Goal: Task Accomplishment & Management: Manage account settings

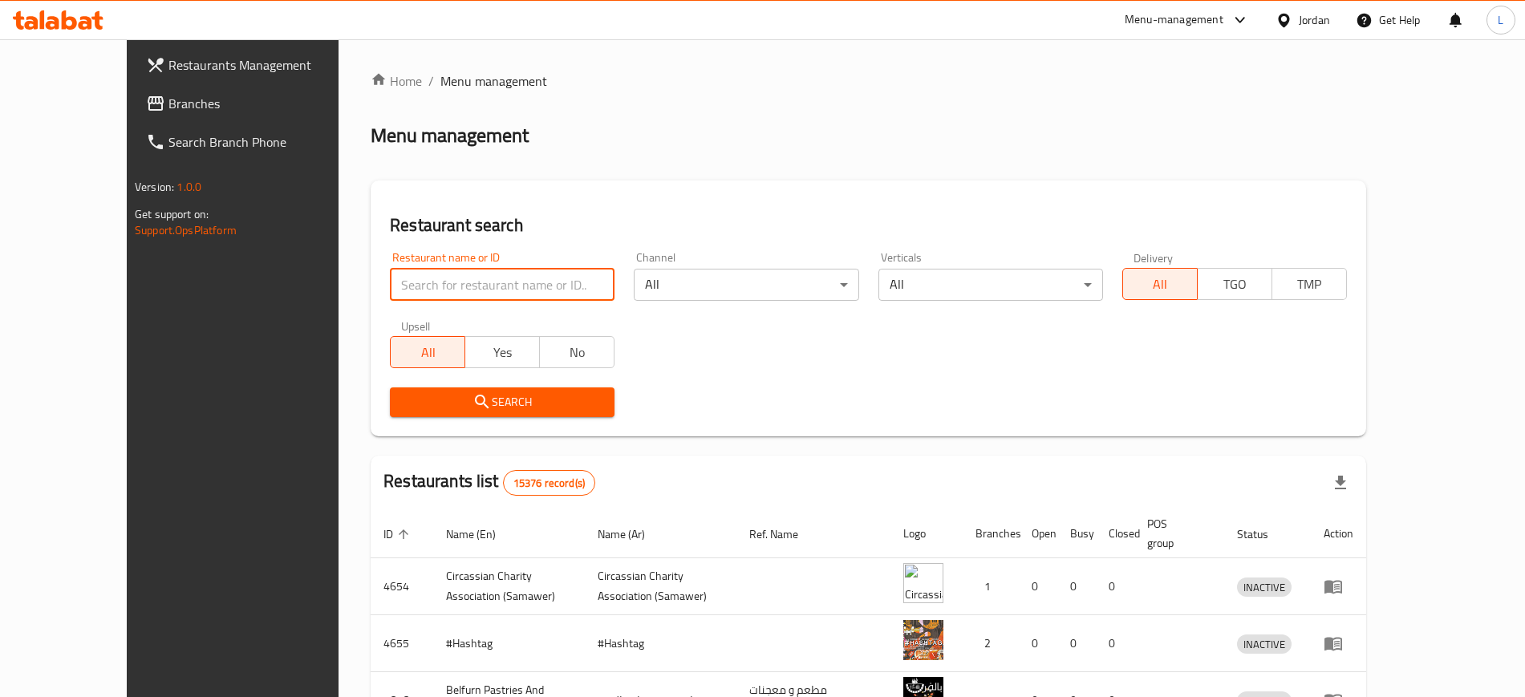
click at [444, 285] on input "search" at bounding box center [502, 285] width 225 height 32
type input "[GEOGRAPHIC_DATA]"
click at [428, 416] on button "Search" at bounding box center [502, 402] width 225 height 30
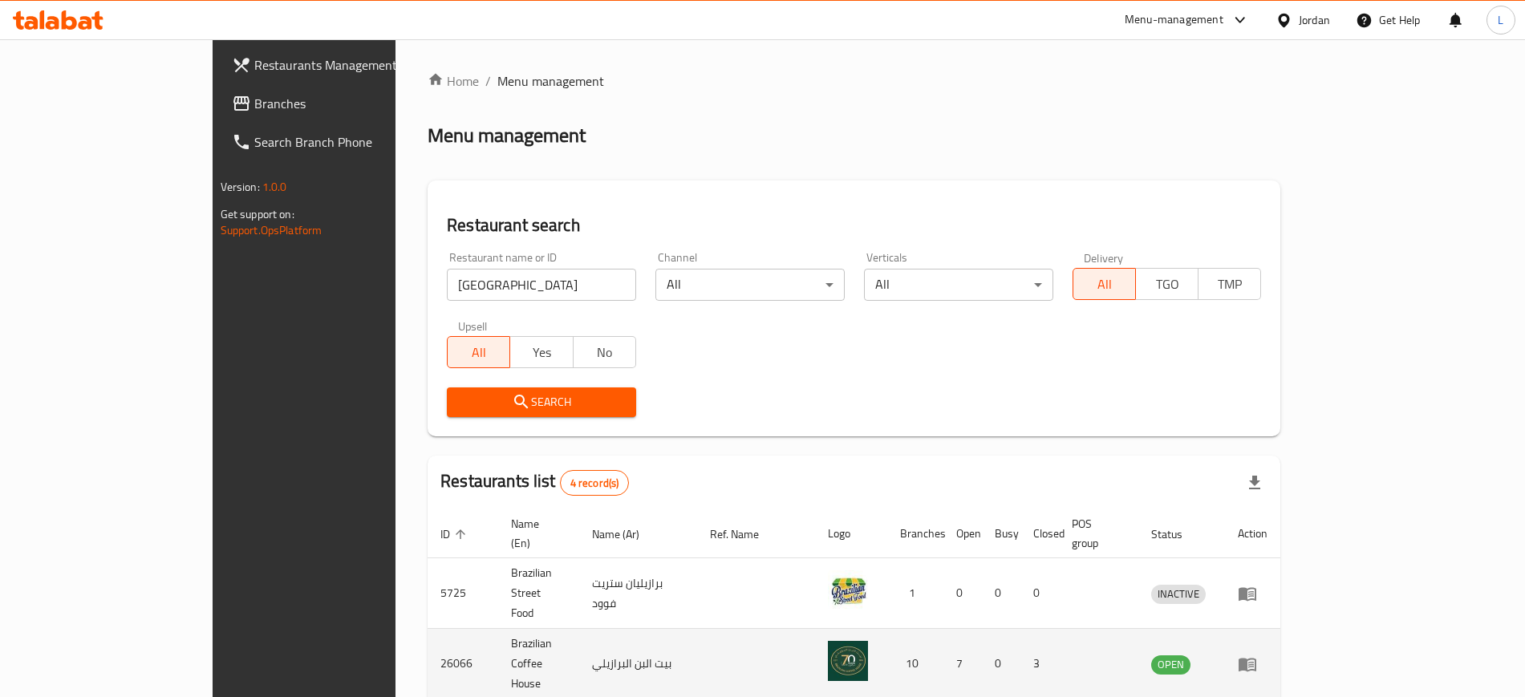
click at [1256, 658] on icon "enhanced table" at bounding box center [1247, 665] width 18 height 14
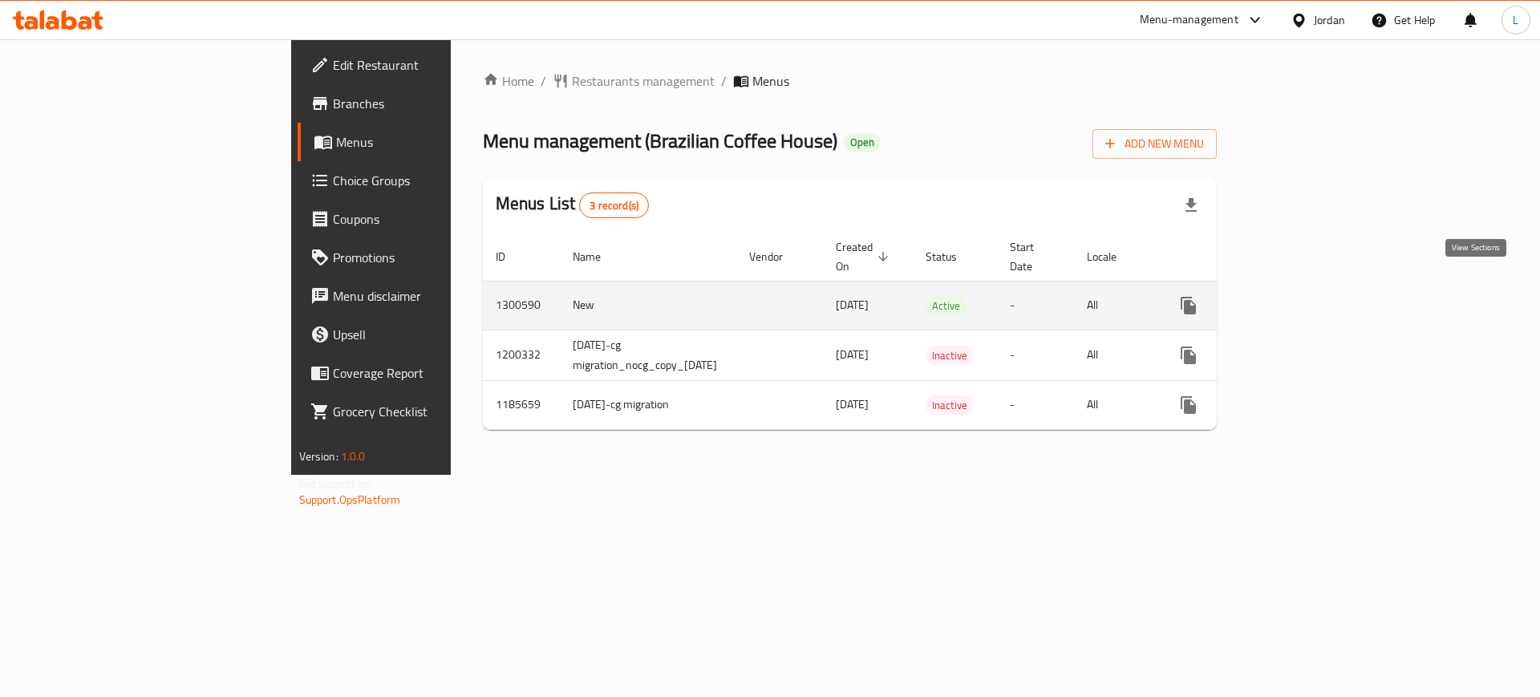
click at [1323, 297] on link "enhanced table" at bounding box center [1304, 305] width 38 height 38
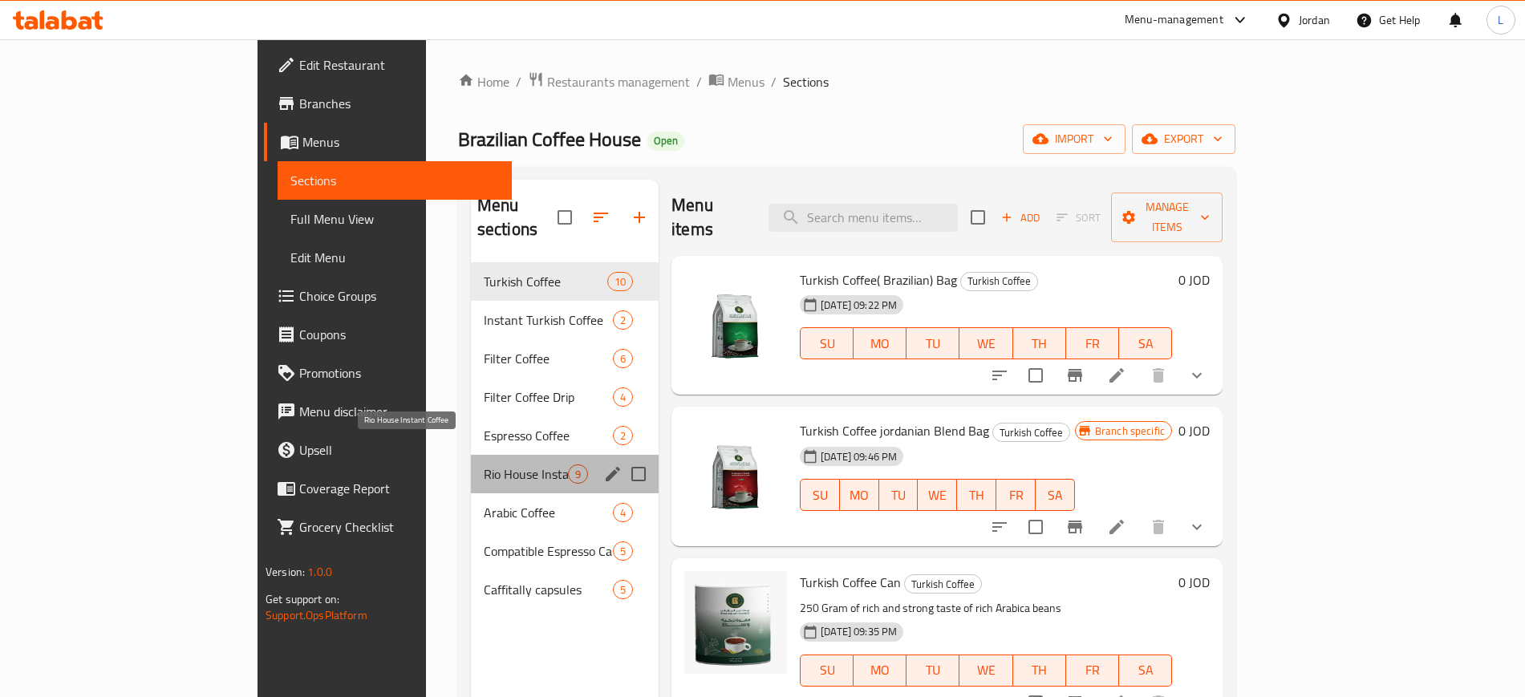
click at [484, 464] on span "Rio House Instant Coffee" at bounding box center [526, 473] width 84 height 19
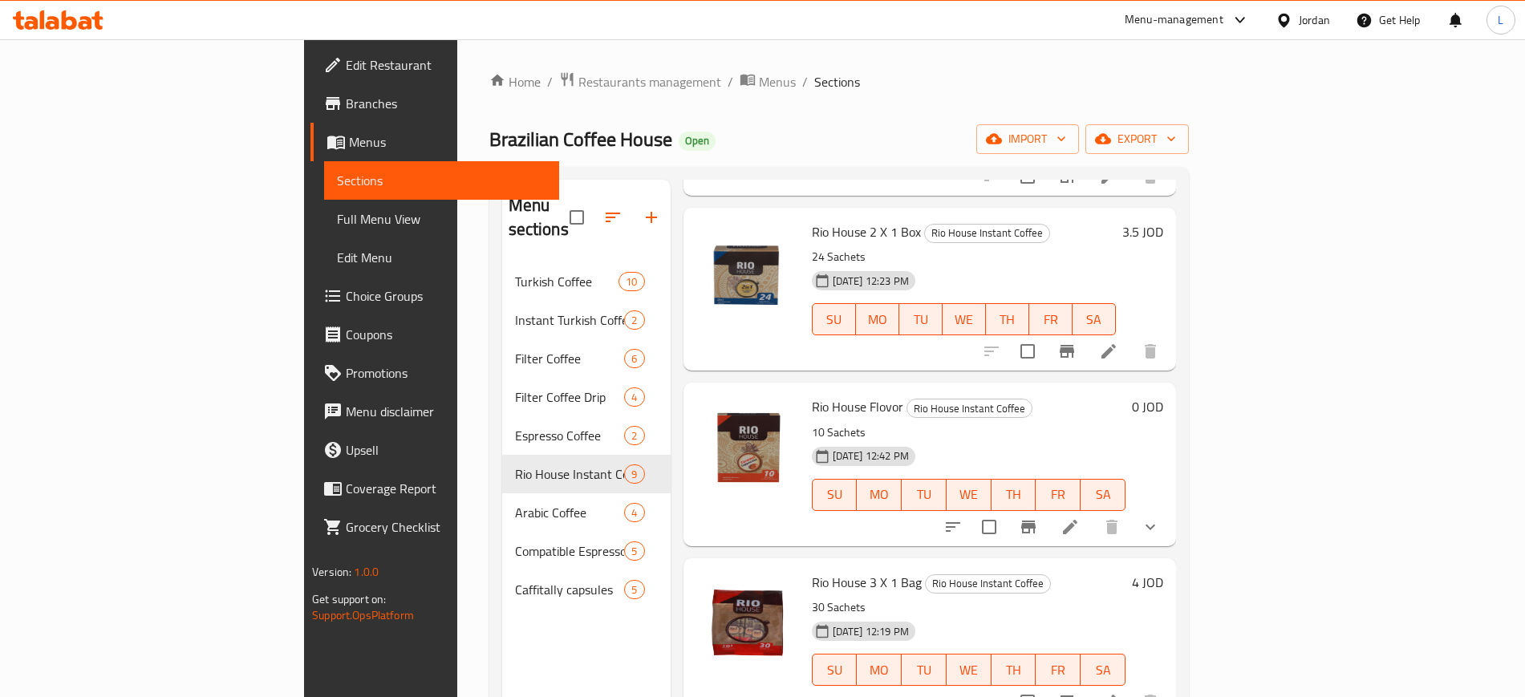
scroll to position [401, 0]
click at [346, 298] on span "Choice Groups" at bounding box center [446, 295] width 200 height 19
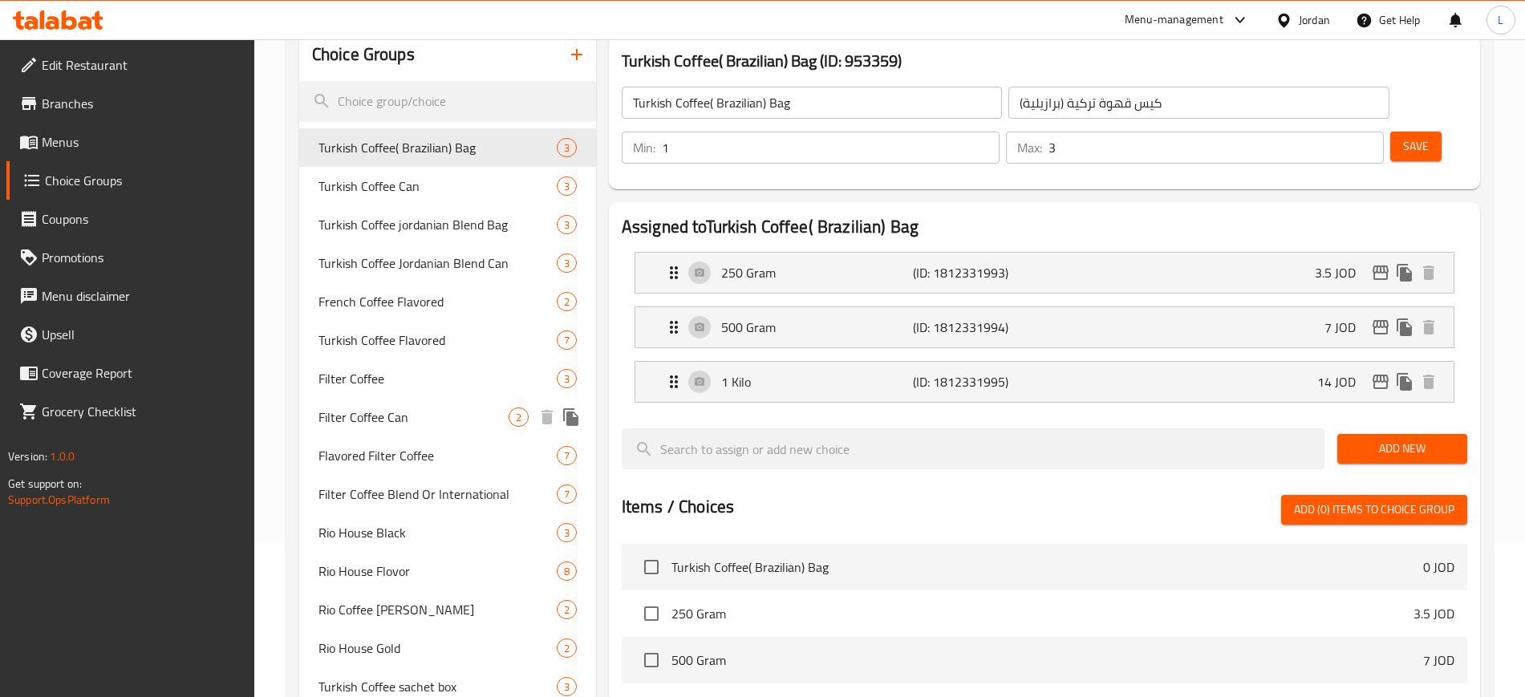
scroll to position [201, 0]
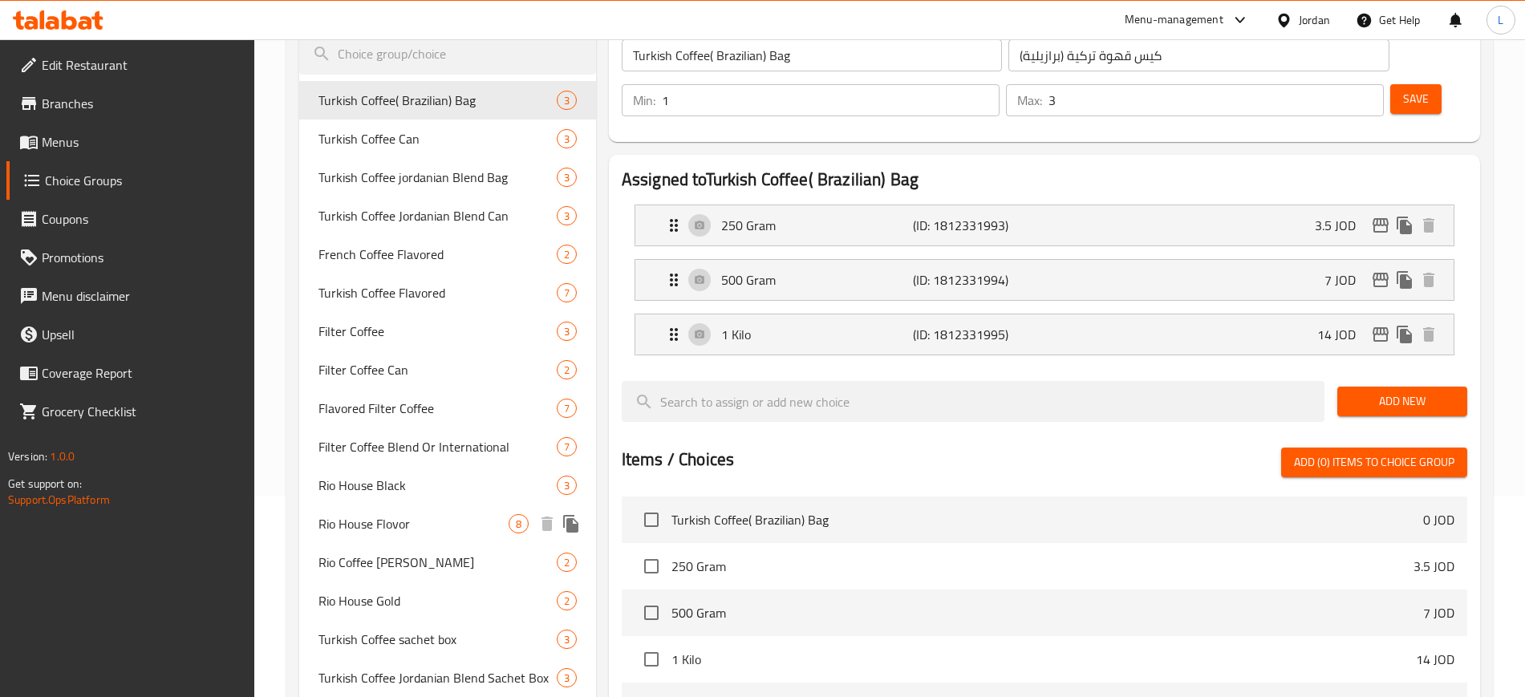
click at [367, 529] on span "Rio House Flovor" at bounding box center [413, 523] width 190 height 19
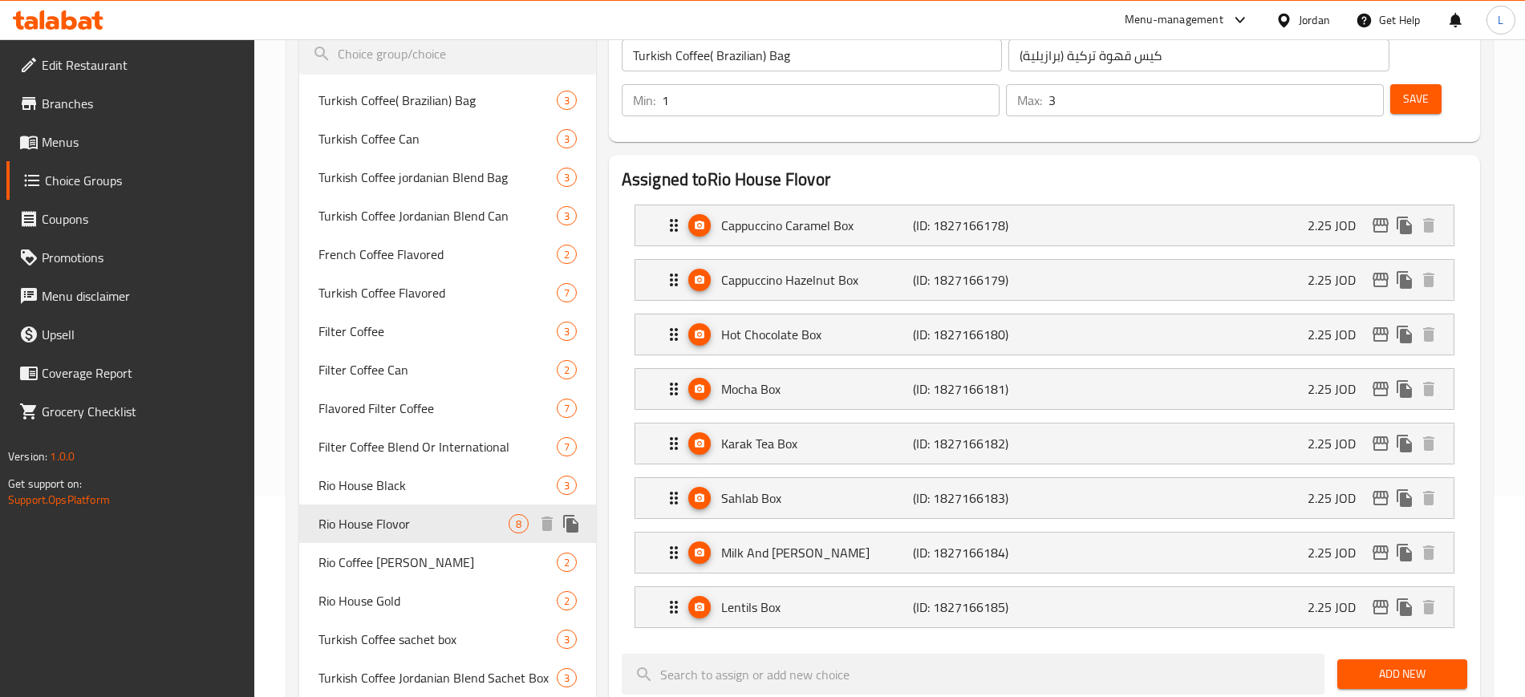
type input "Rio House Flovor"
type input "ريو هاوس نكهات"
type input "8"
click at [829, 478] on div "Sahlab Box (ID: 1827166183) 2.25 JOD" at bounding box center [1049, 498] width 770 height 40
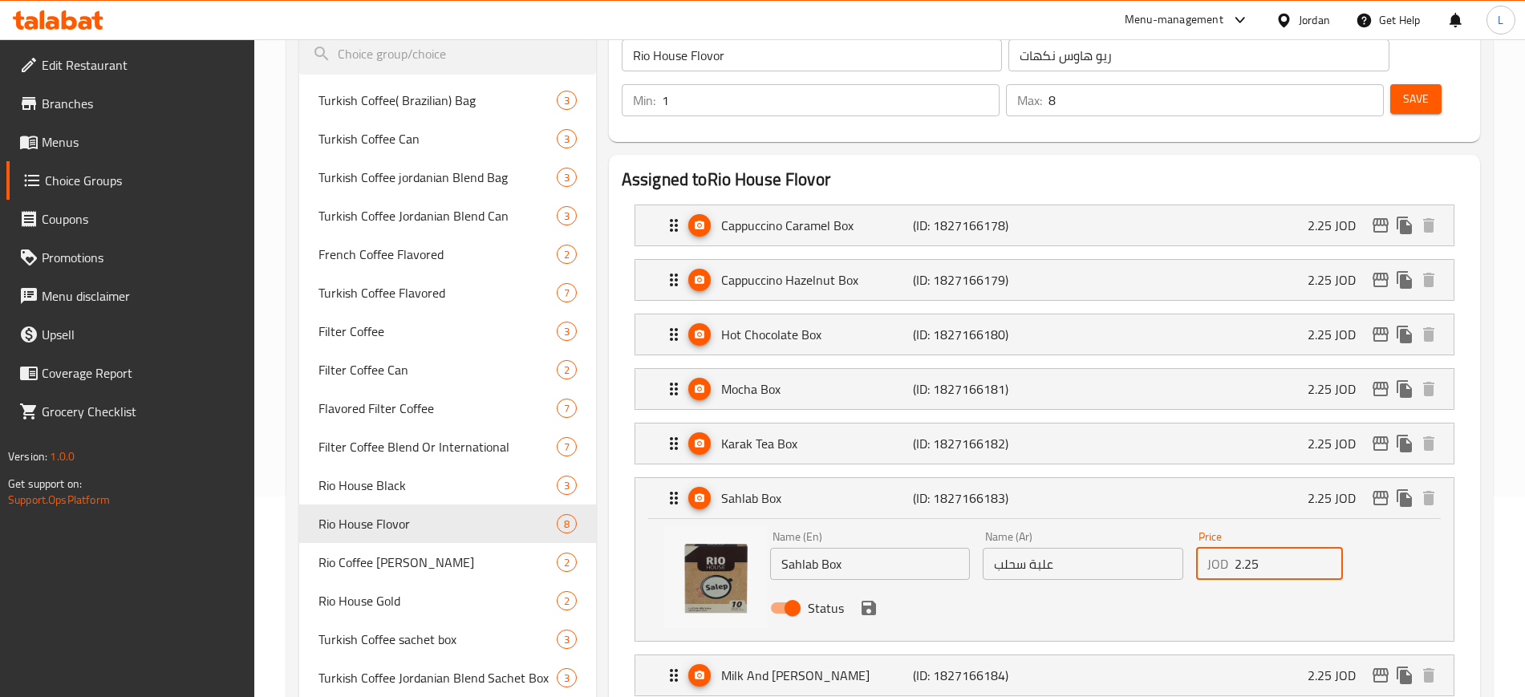
drag, startPoint x: 1258, startPoint y: 513, endPoint x: 1222, endPoint y: 516, distance: 35.4
click at [1212, 548] on div "JOD 2.25 Price" at bounding box center [1269, 564] width 147 height 32
type input "1.5"
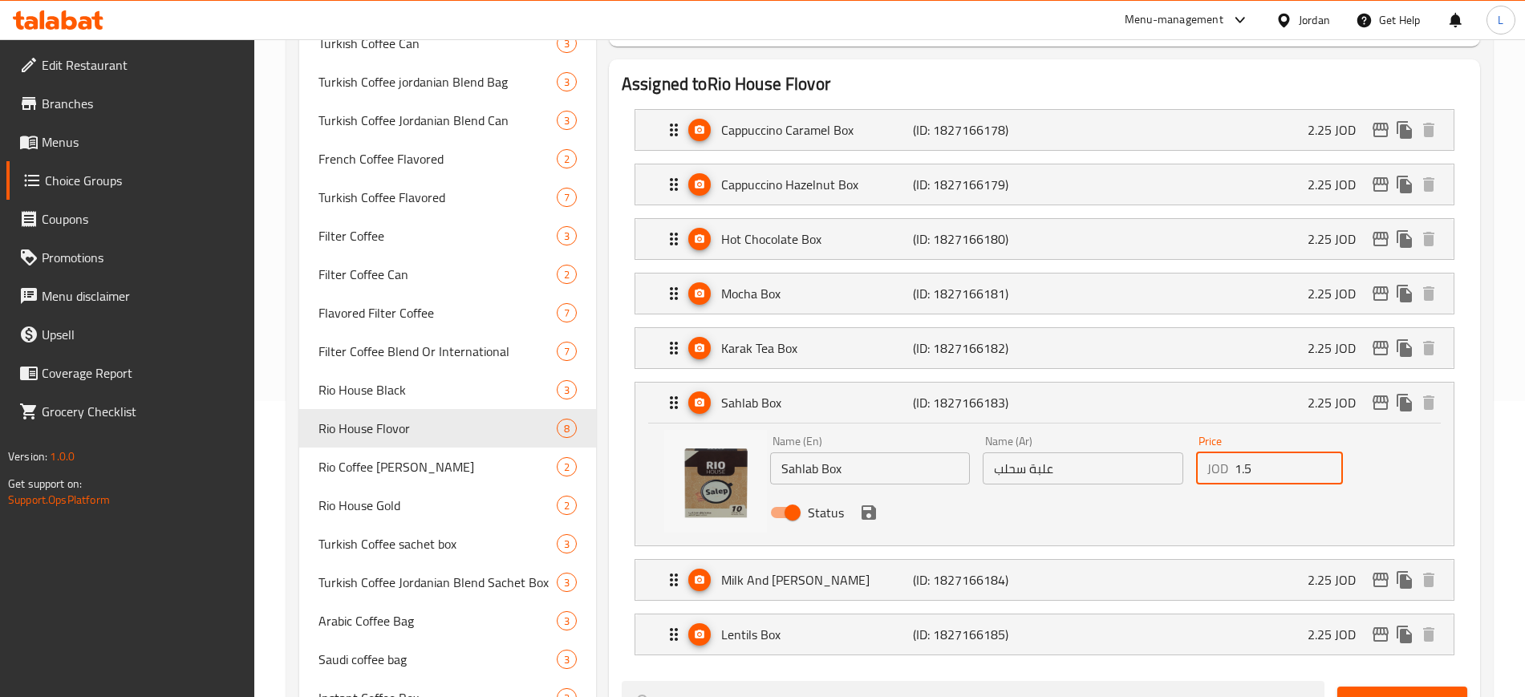
scroll to position [301, 0]
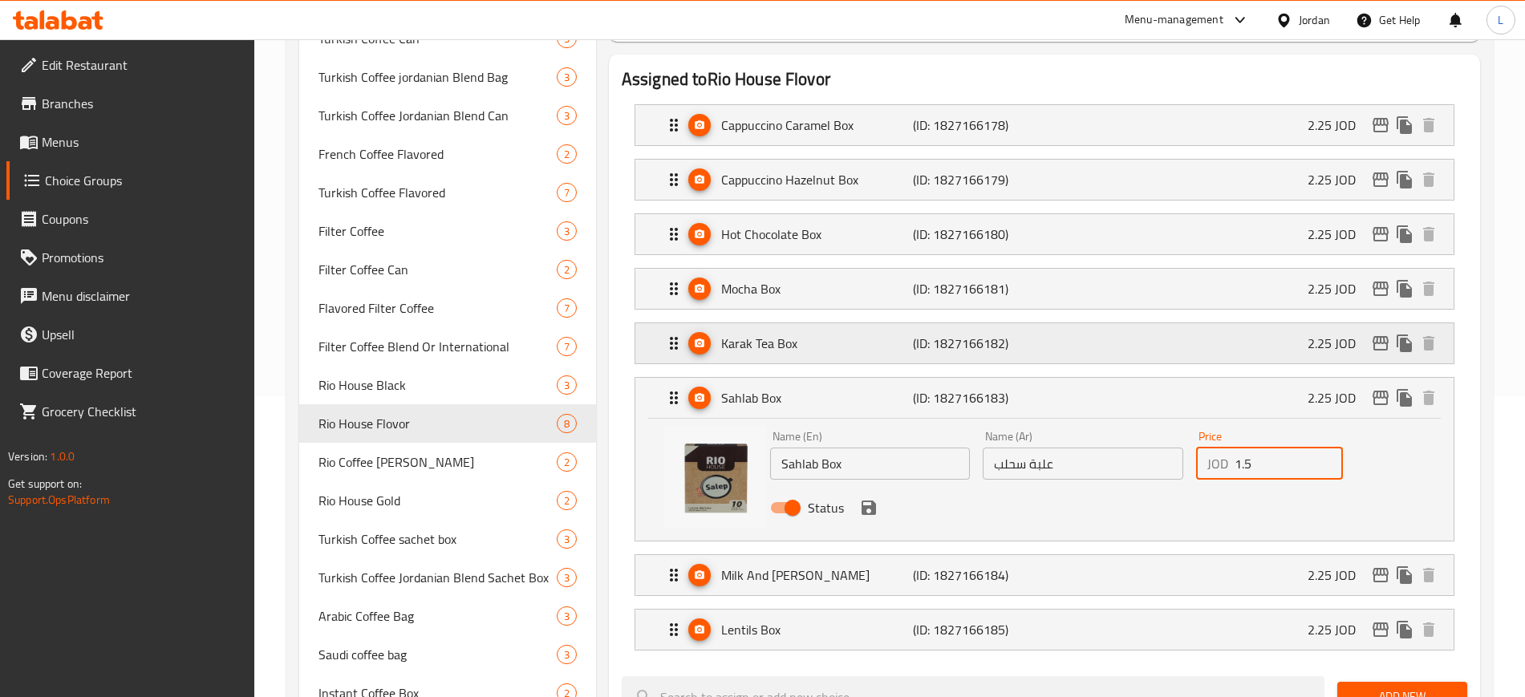
click at [1112, 323] on div "Karak Tea Box (ID: 1827166182) 2.25 JOD" at bounding box center [1049, 343] width 770 height 40
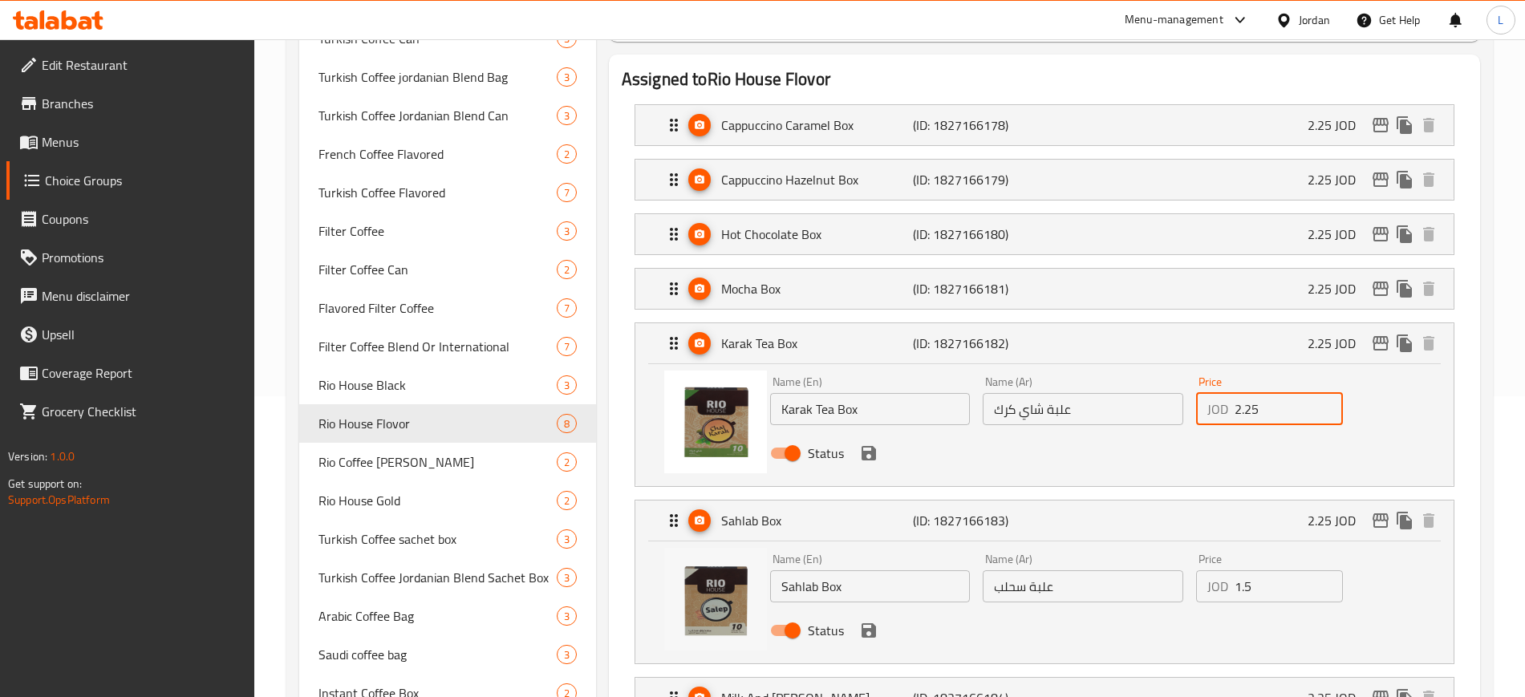
drag, startPoint x: 1264, startPoint y: 364, endPoint x: 1185, endPoint y: 356, distance: 79.8
click at [1189, 370] on div "Name (En) Karak Tea Box Name (En) Name (Ar) علبة شاي كرك Name (Ar) Price JOD 2.…" at bounding box center [1083, 422] width 639 height 105
type input "1.5"
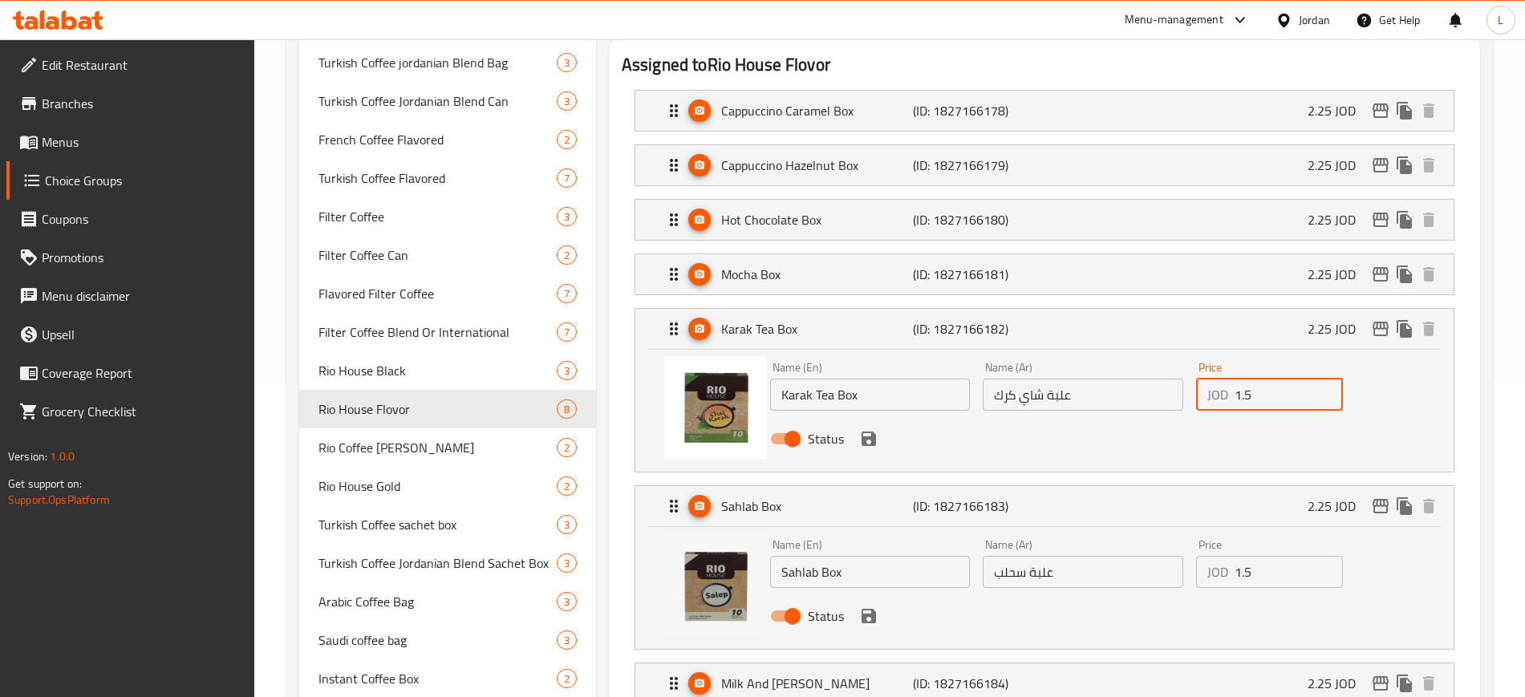
scroll to position [401, 0]
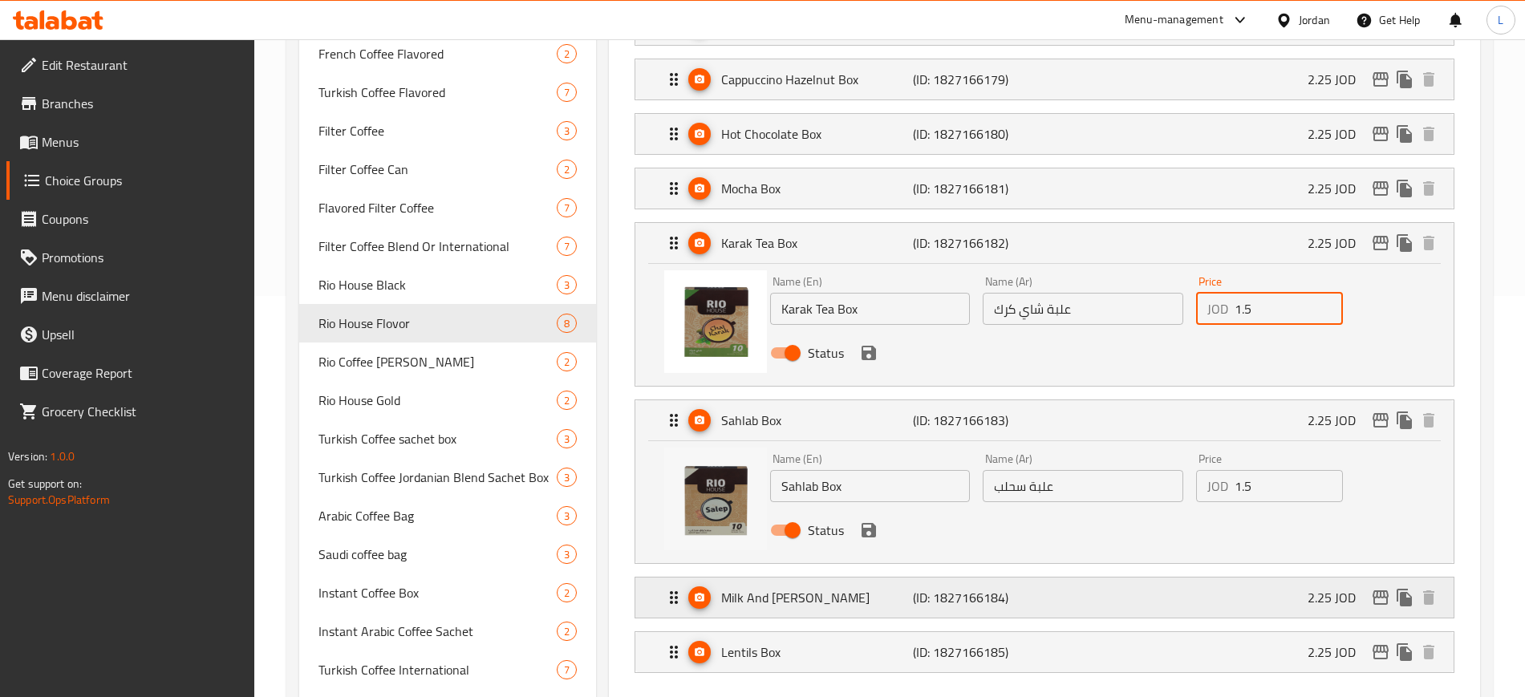
click at [996, 588] on p "(ID: 1827166184)" at bounding box center [977, 597] width 128 height 19
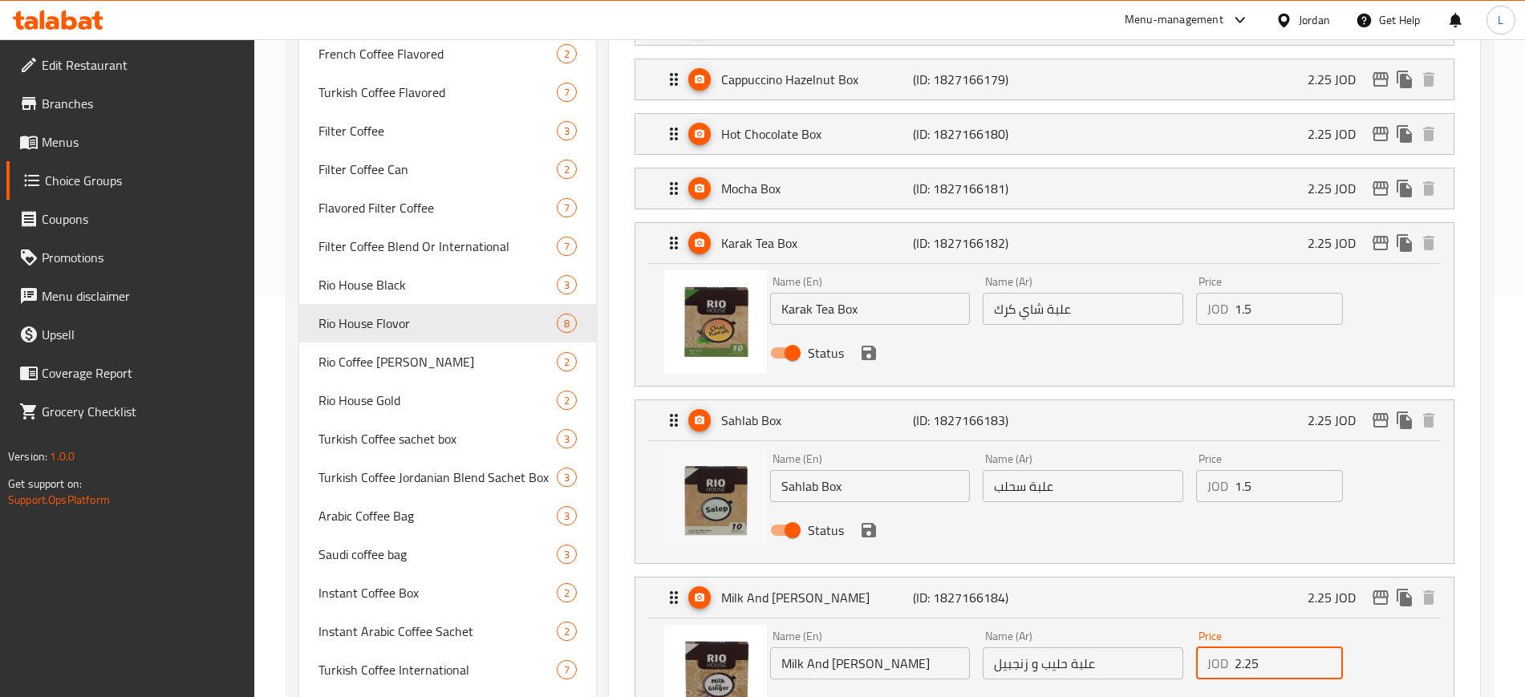
drag, startPoint x: 1270, startPoint y: 632, endPoint x: 1191, endPoint y: 630, distance: 79.4
click at [1191, 630] on div "Price JOD 2.25 Price" at bounding box center [1269, 655] width 160 height 62
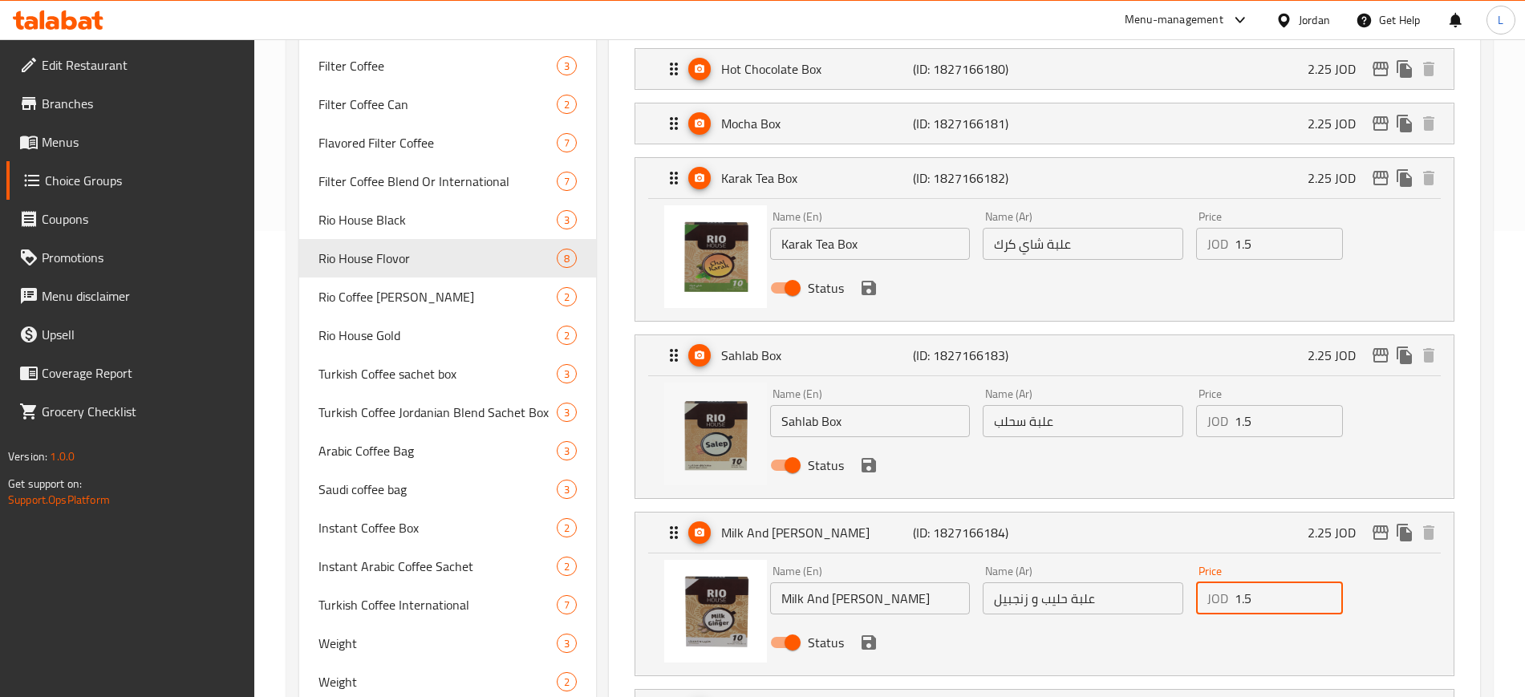
scroll to position [501, 0]
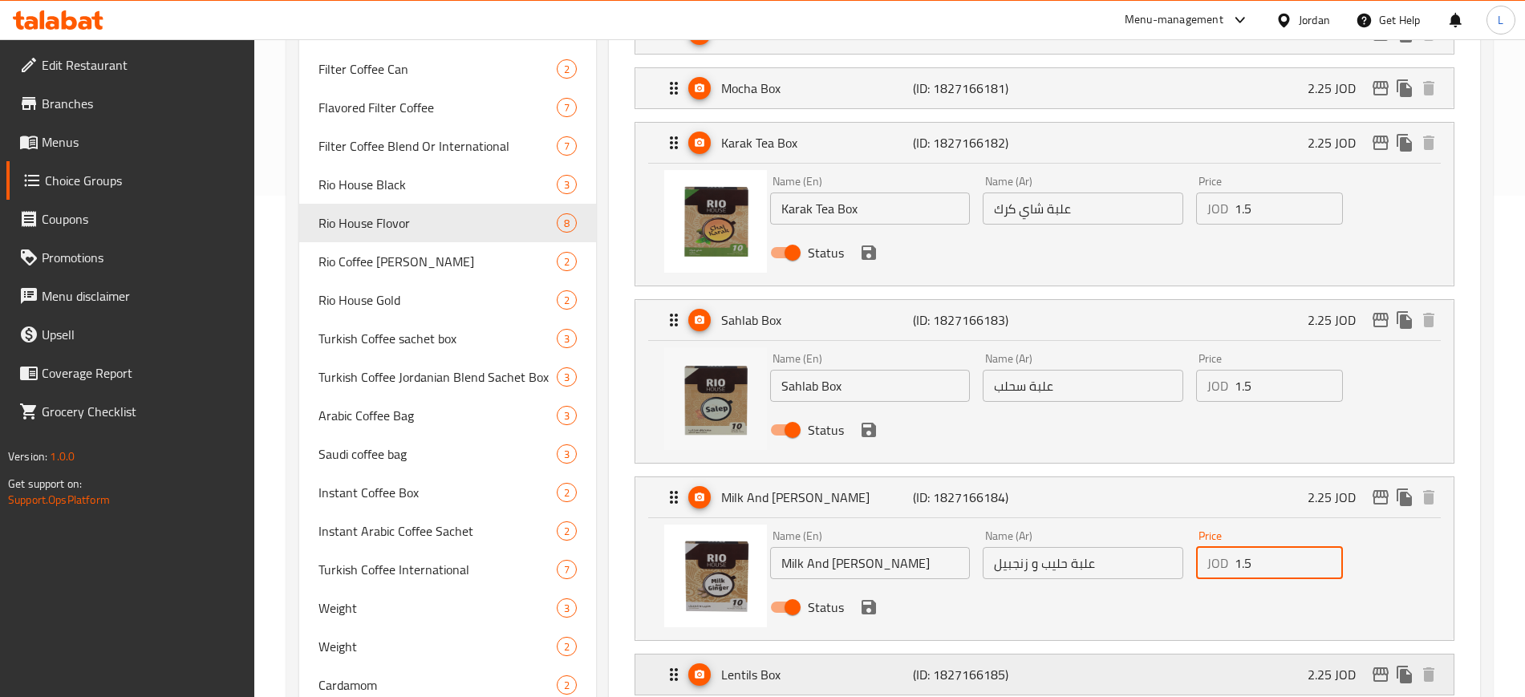
click at [1083, 654] on div "Lentils Box (ID: 1827166185) 2.25 JOD" at bounding box center [1049, 674] width 770 height 40
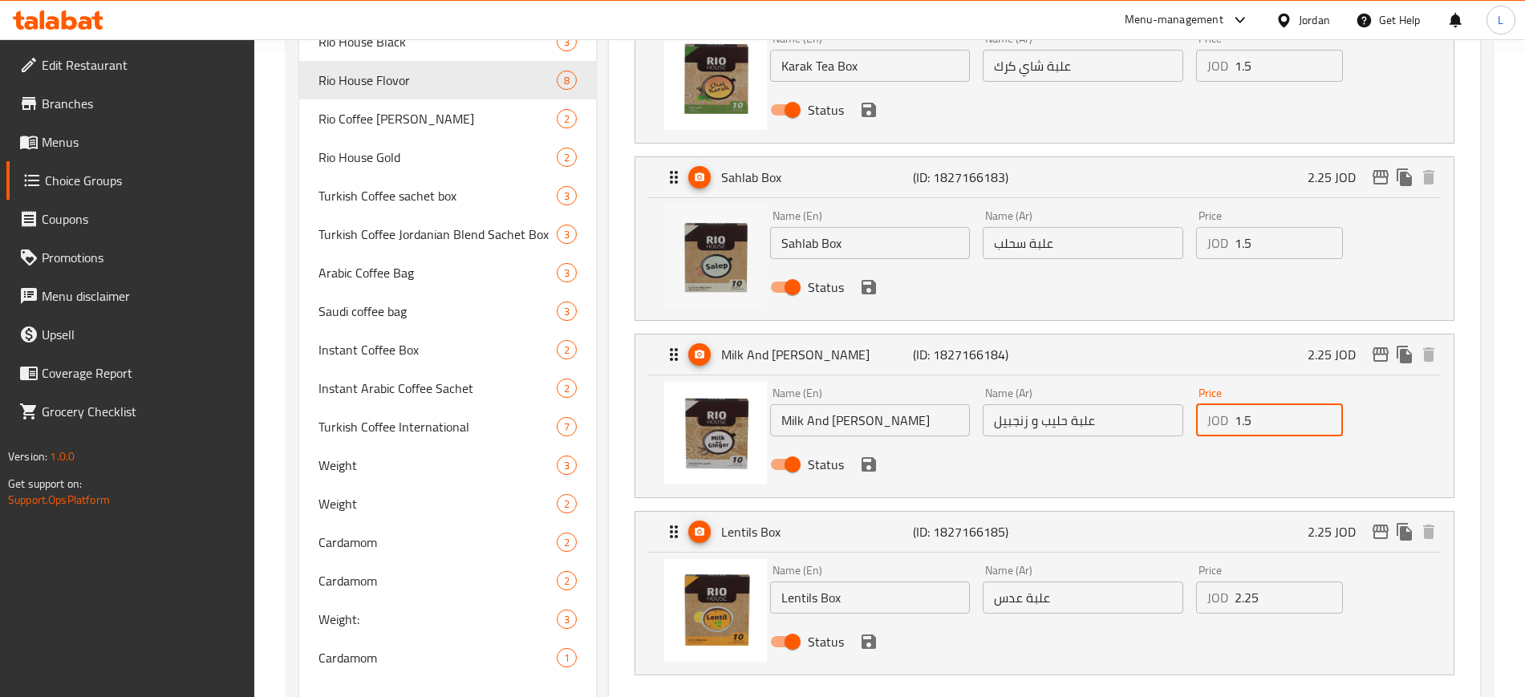
scroll to position [702, 0]
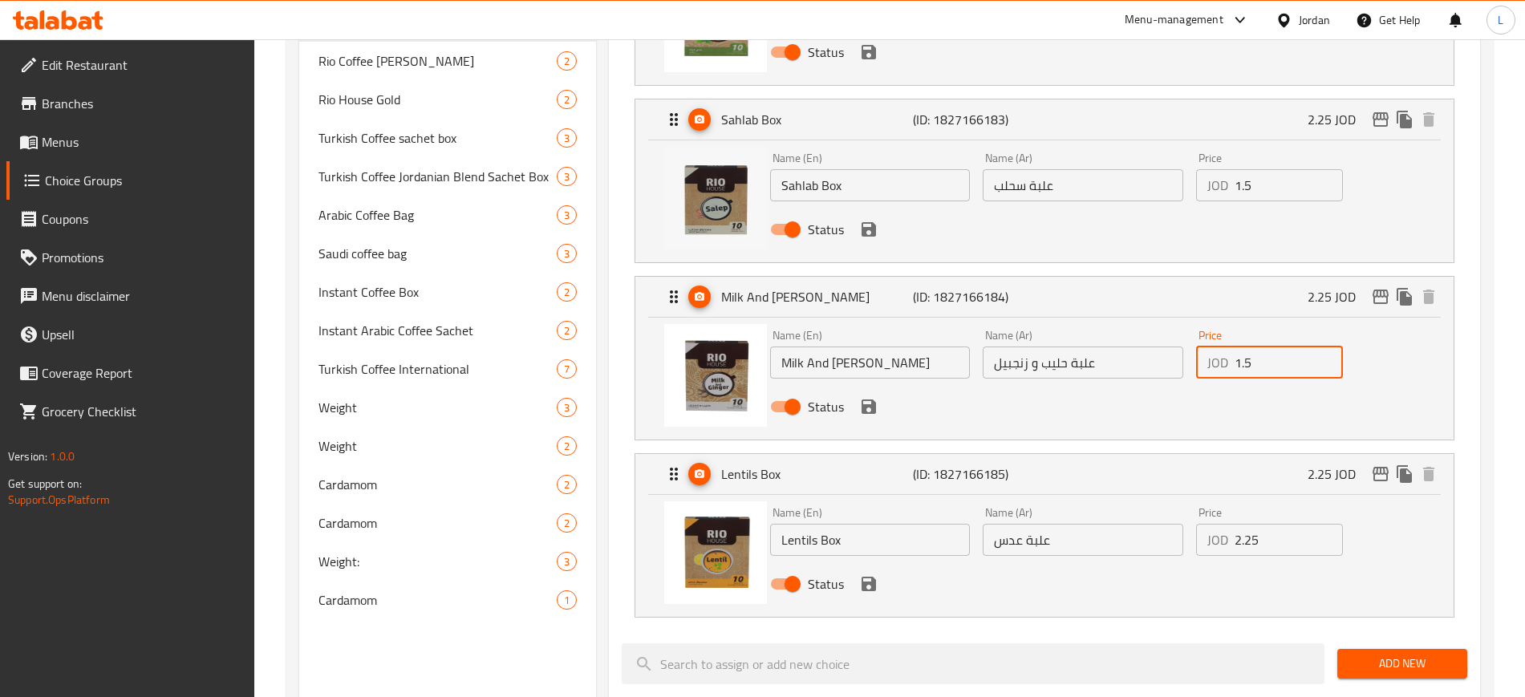
type input "1.5"
drag, startPoint x: 1268, startPoint y: 499, endPoint x: 1186, endPoint y: 488, distance: 82.6
click at [1187, 500] on div "Name (En) Lentils Box Name (En) Name (Ar) علبة عدس Name (Ar) Price JOD 2.25 Pri…" at bounding box center [1083, 552] width 639 height 105
click at [870, 574] on icon "save" at bounding box center [868, 583] width 19 height 19
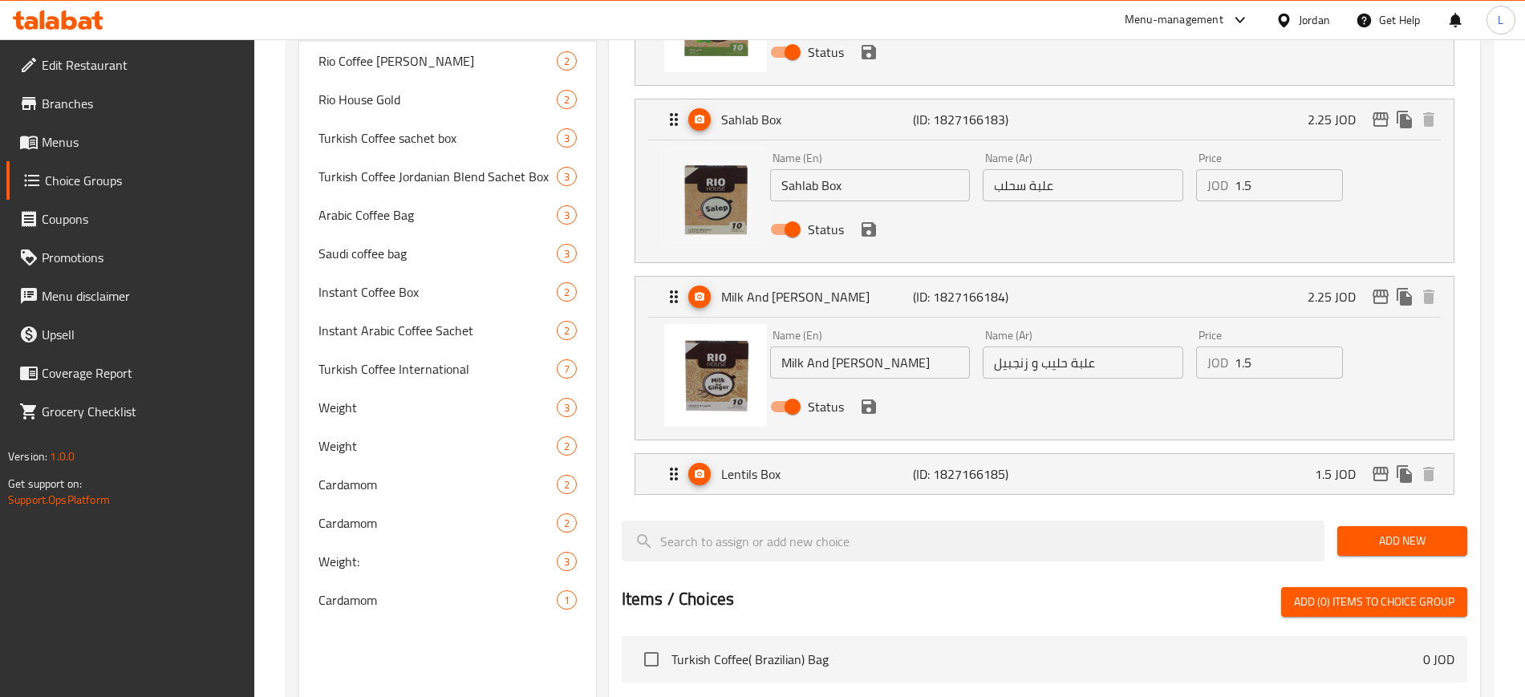
type input "1.5"
click at [871, 399] on icon "save" at bounding box center [868, 406] width 14 height 14
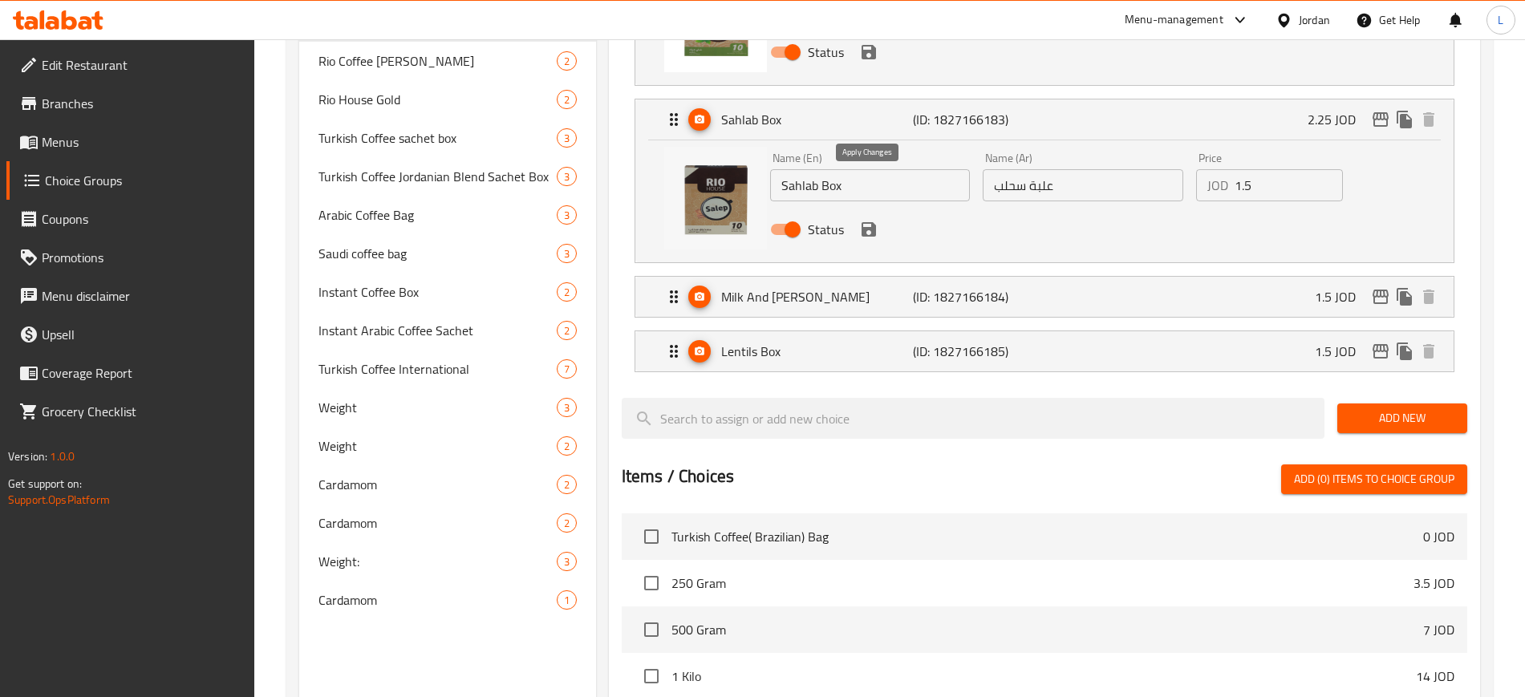
click at [866, 220] on icon "save" at bounding box center [868, 229] width 19 height 19
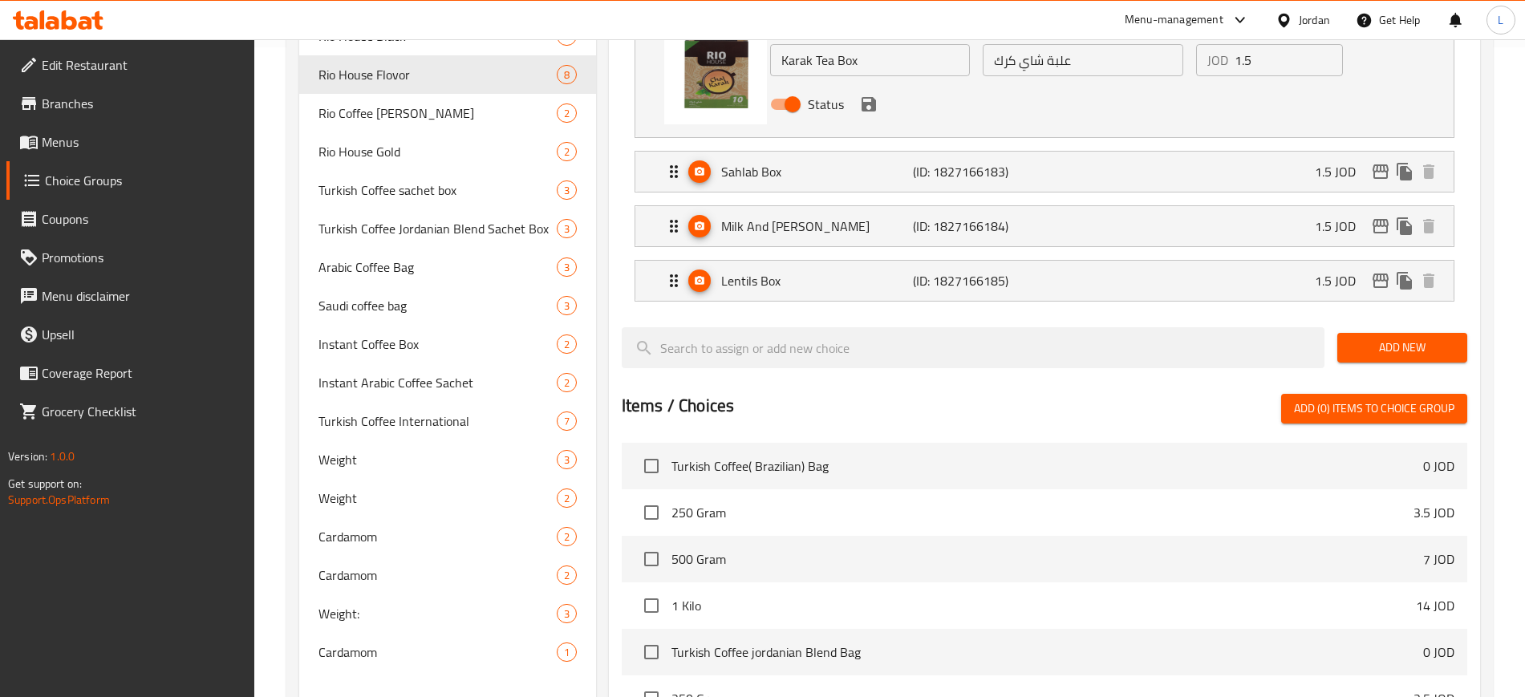
scroll to position [602, 0]
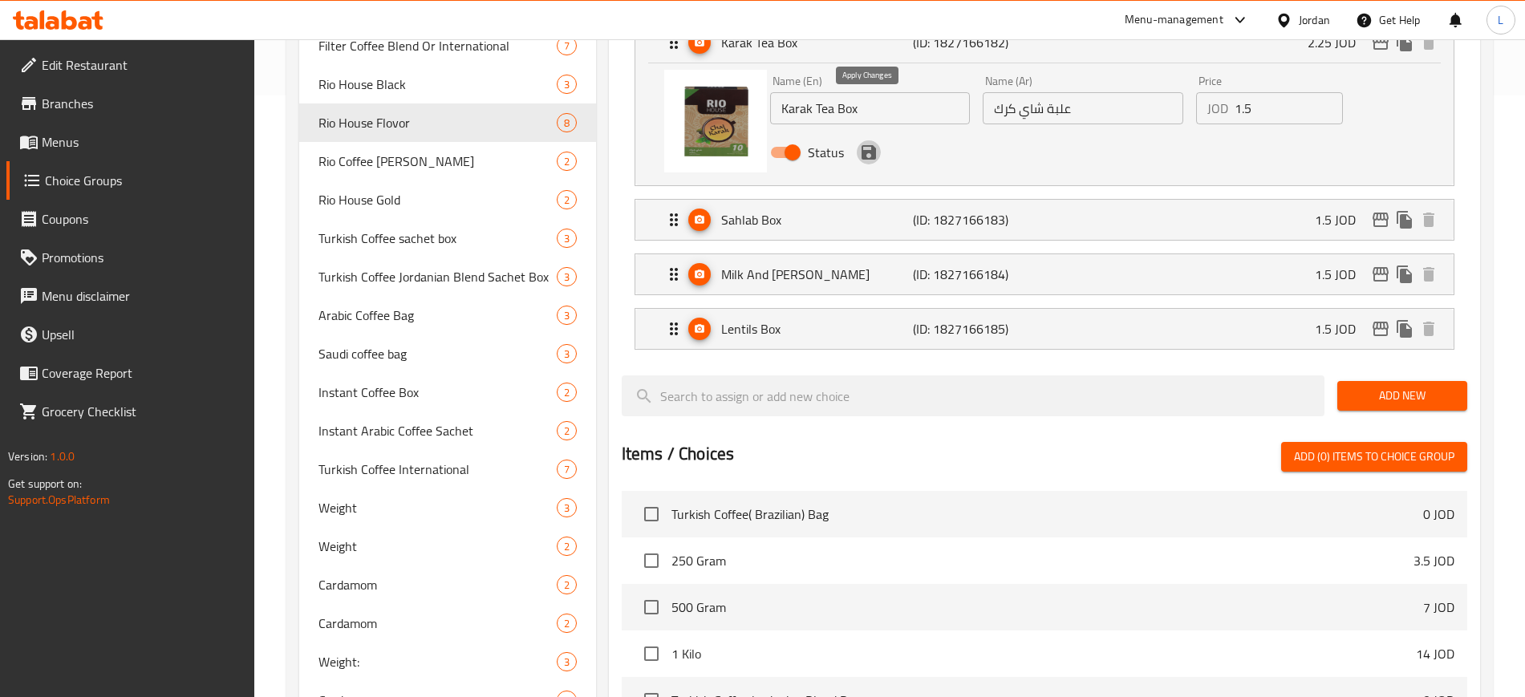
click at [861, 145] on icon "save" at bounding box center [868, 152] width 14 height 14
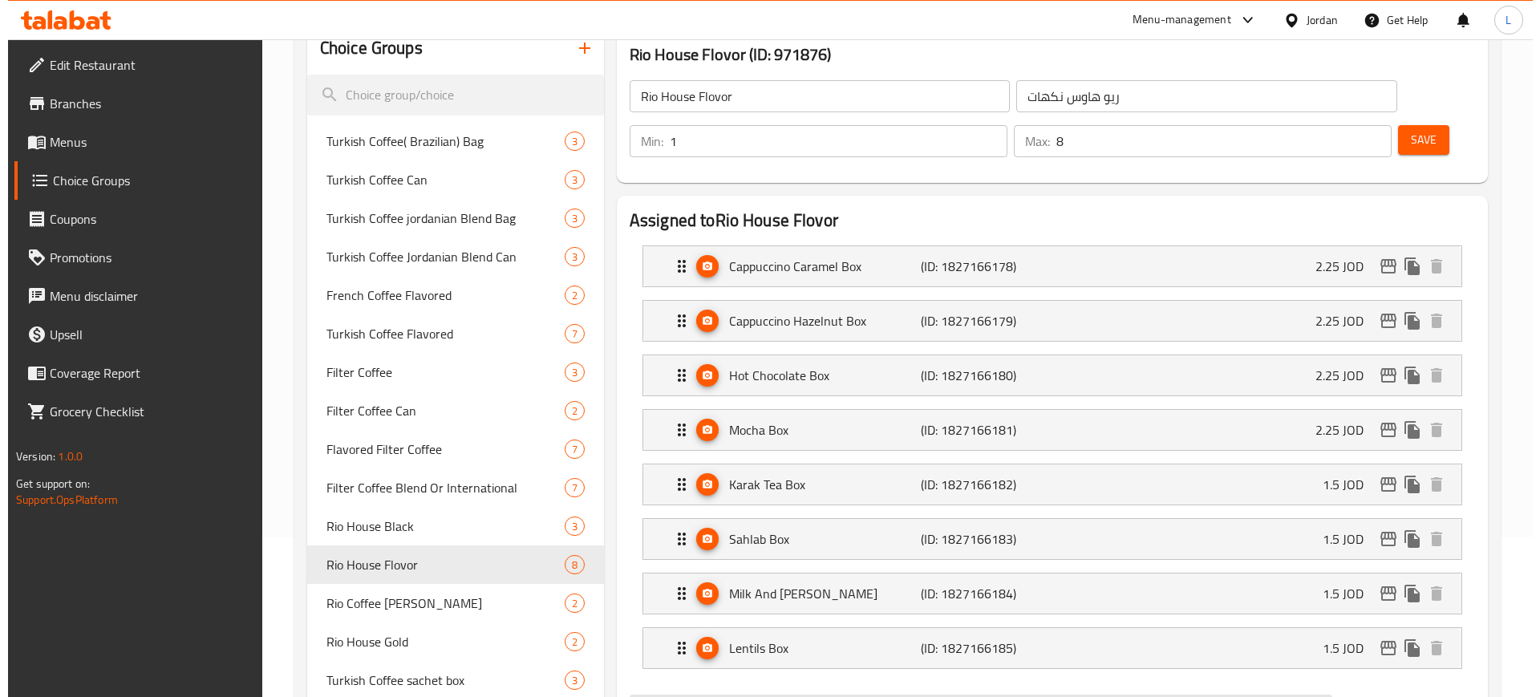
scroll to position [0, 0]
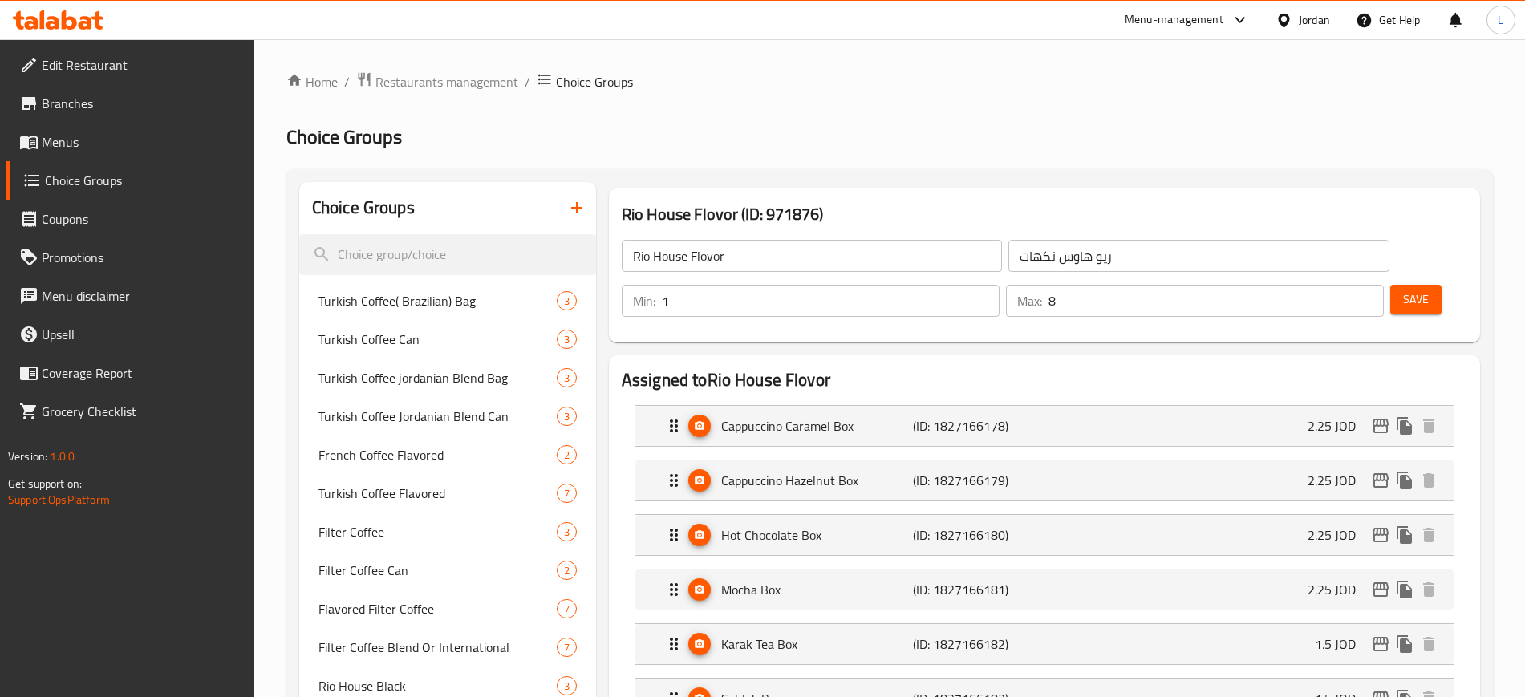
click at [1403, 290] on span "Save" at bounding box center [1416, 300] width 26 height 20
click at [427, 91] on span "Restaurants management" at bounding box center [446, 81] width 143 height 19
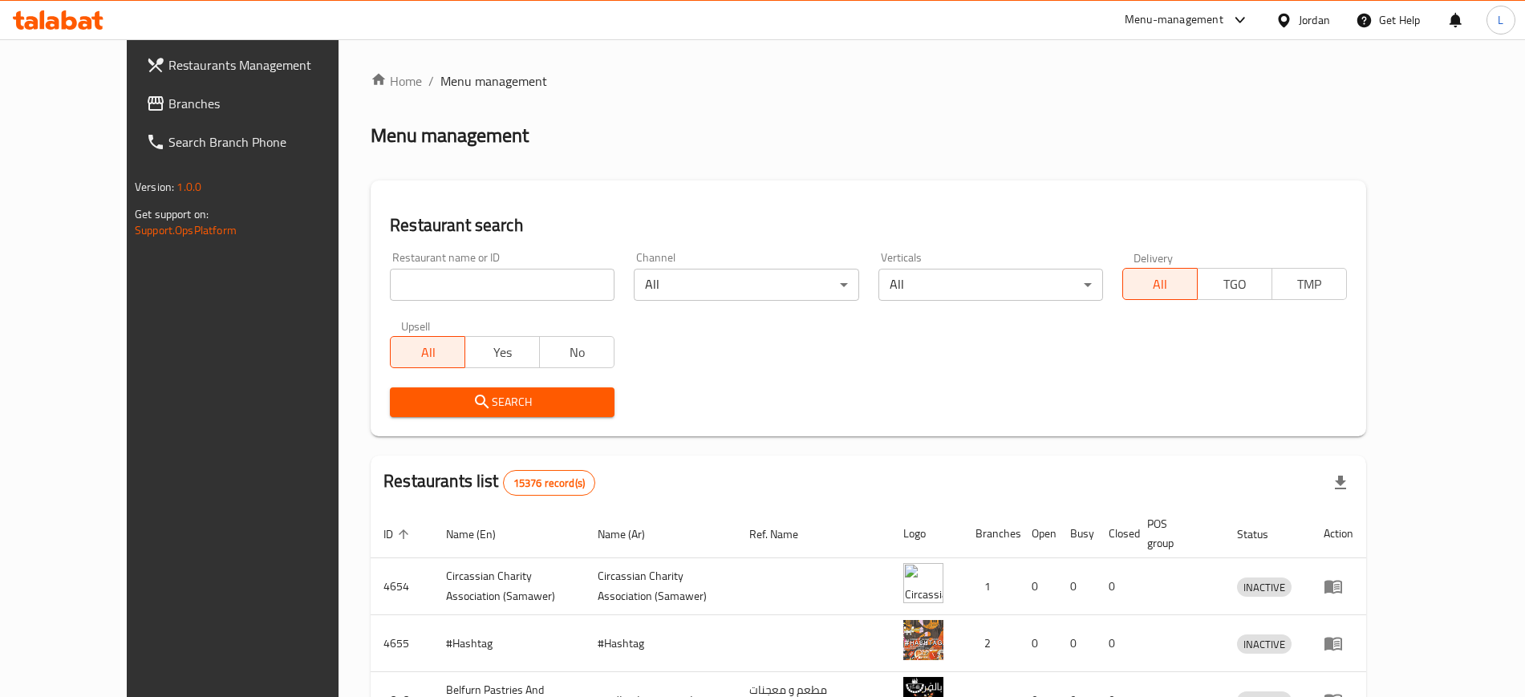
click at [1197, 22] on div "Menu-management" at bounding box center [1174, 19] width 99 height 19
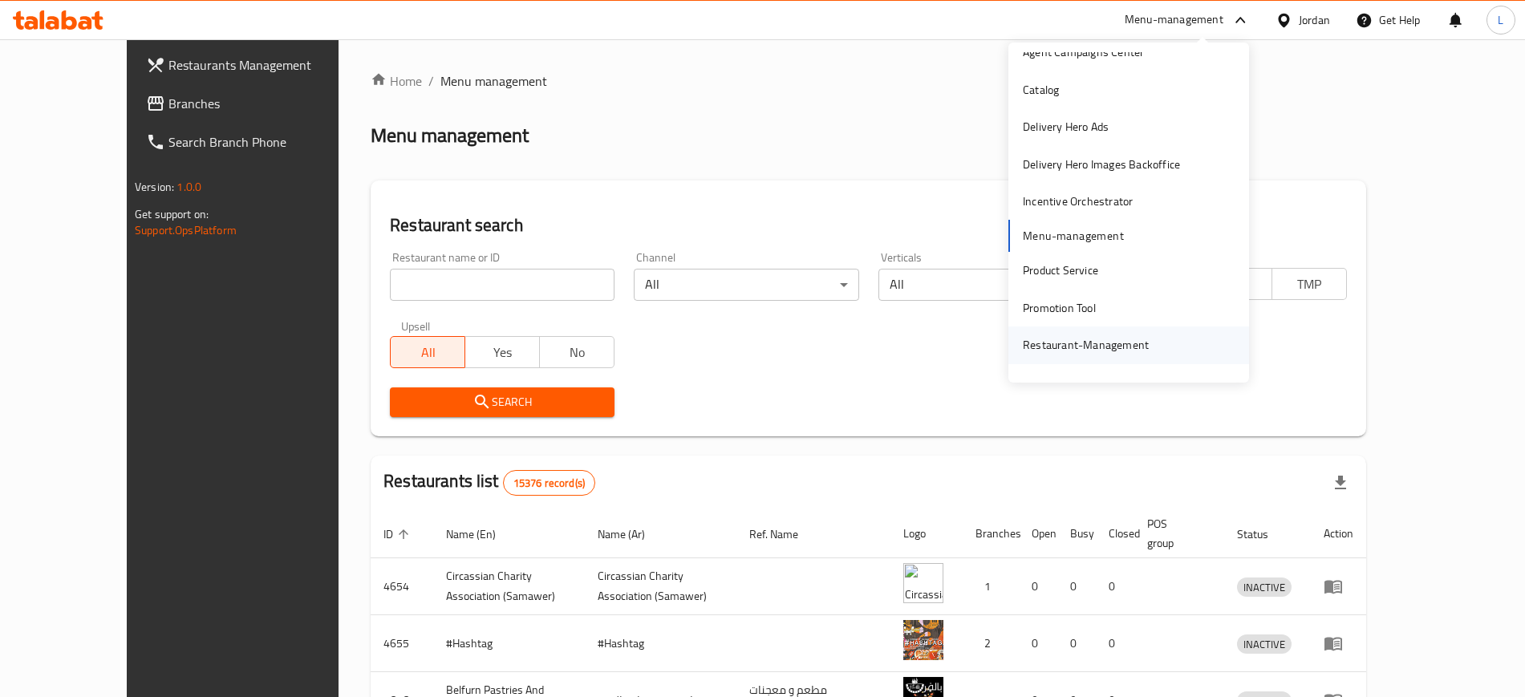
scroll to position [83, 0]
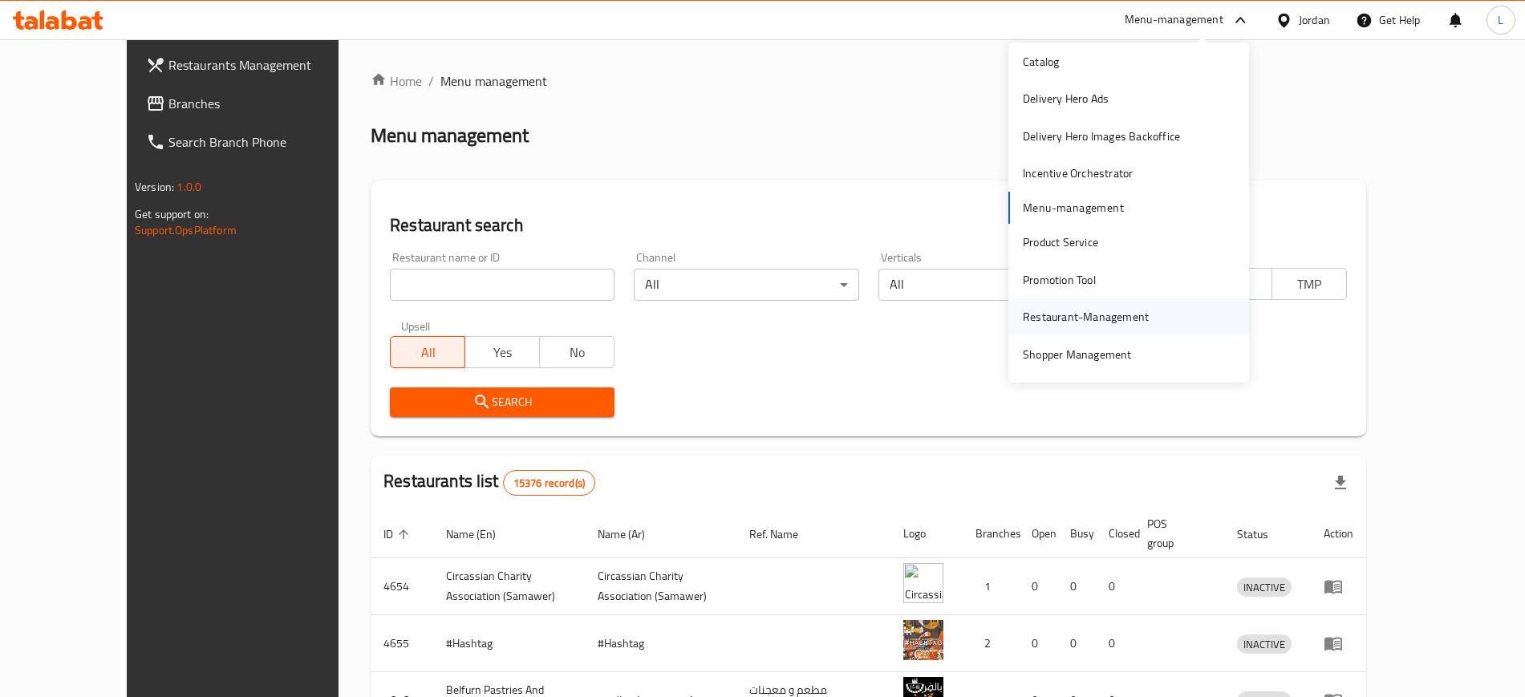
click at [1064, 322] on div "Restaurant-Management" at bounding box center [1086, 317] width 126 height 18
